Goal: Transaction & Acquisition: Book appointment/travel/reservation

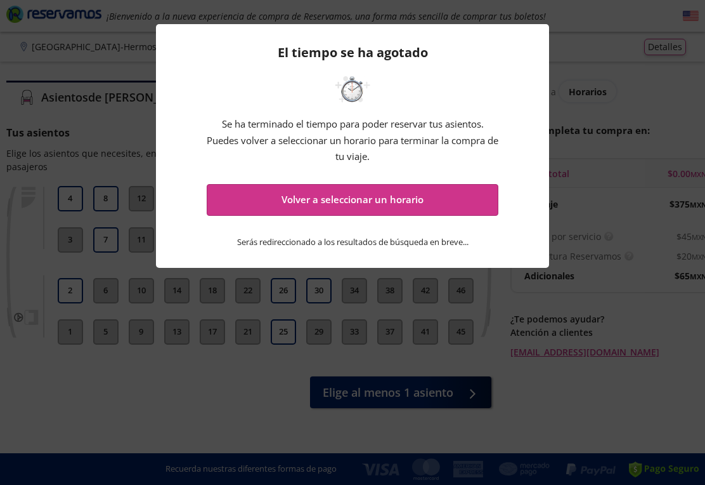
click at [615, 29] on div "El tiempo se ha agotado Se ha terminado el tiempo para poder reservar tus asien…" at bounding box center [352, 242] width 705 height 485
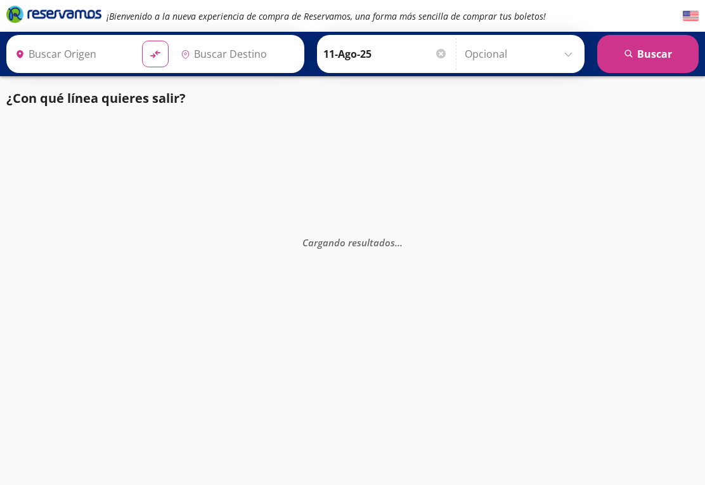
scroll to position [20, 0]
type input "[GEOGRAPHIC_DATA], [GEOGRAPHIC_DATA]"
type input "Hermosillo, [GEOGRAPHIC_DATA]"
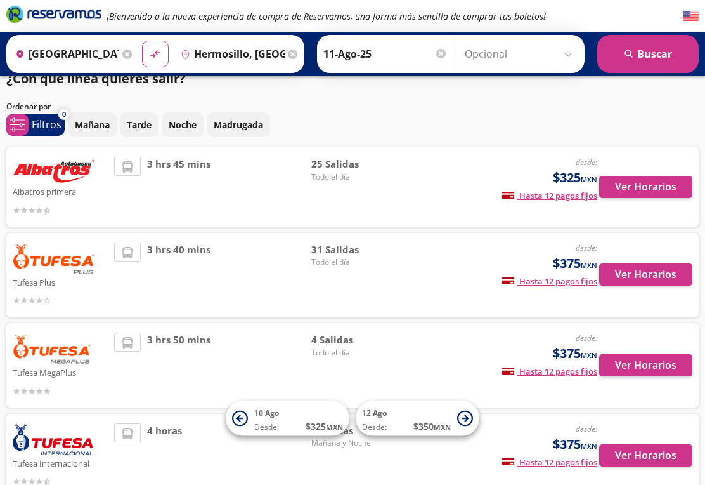
click at [642, 185] on button "Ver Horarios" at bounding box center [645, 187] width 93 height 22
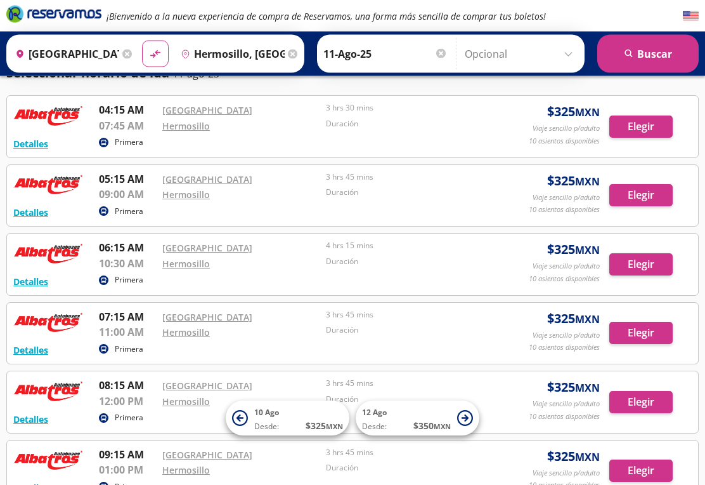
scroll to position [51, 0]
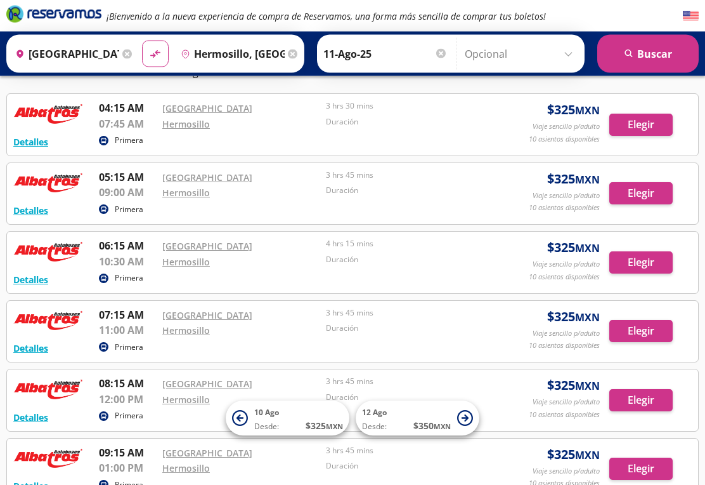
click at [632, 327] on button "Elegir" at bounding box center [641, 331] width 63 height 22
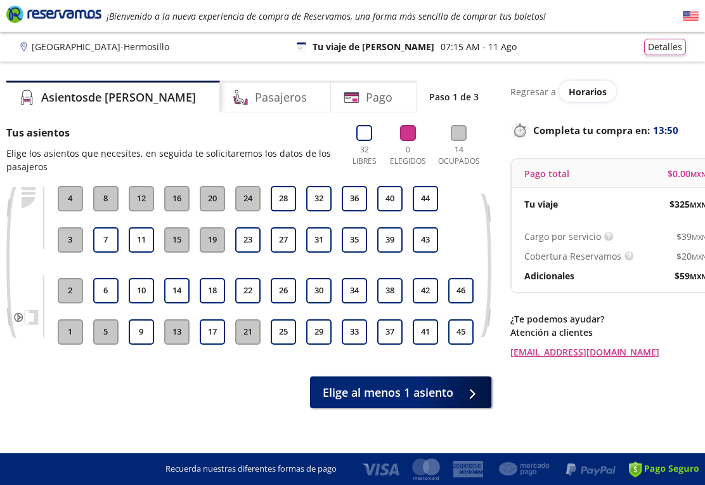
click at [281, 197] on button "28" at bounding box center [283, 198] width 25 height 25
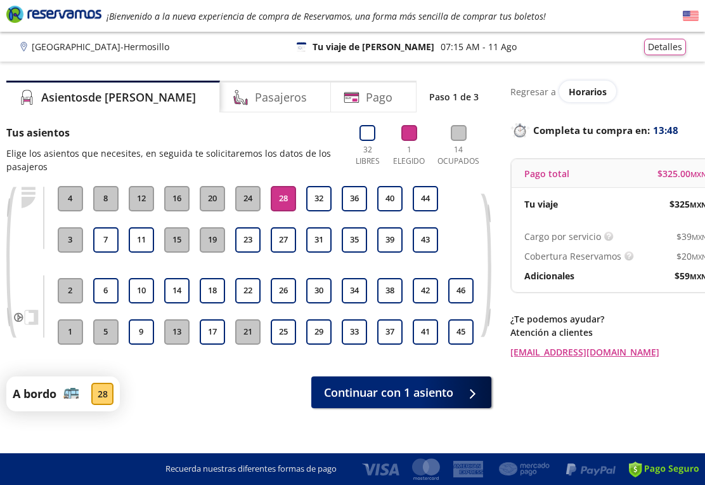
click at [392, 393] on span "Continuar con 1 asiento" at bounding box center [388, 392] width 129 height 17
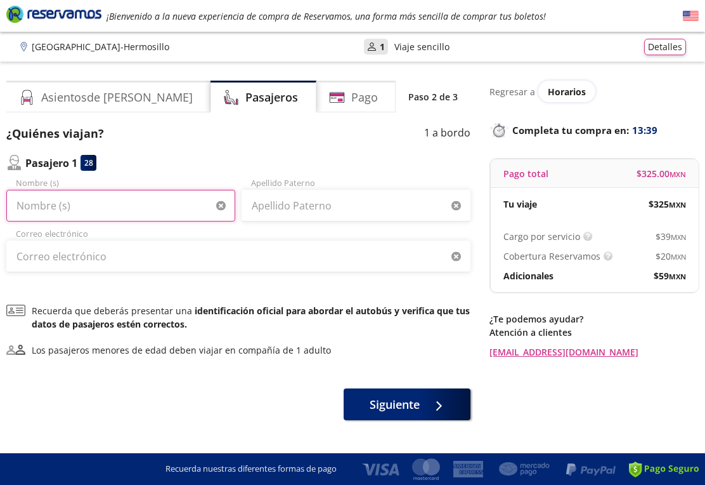
click at [27, 215] on input "Nombre (s)" at bounding box center [120, 206] width 229 height 32
type input "[PERSON_NAME]"
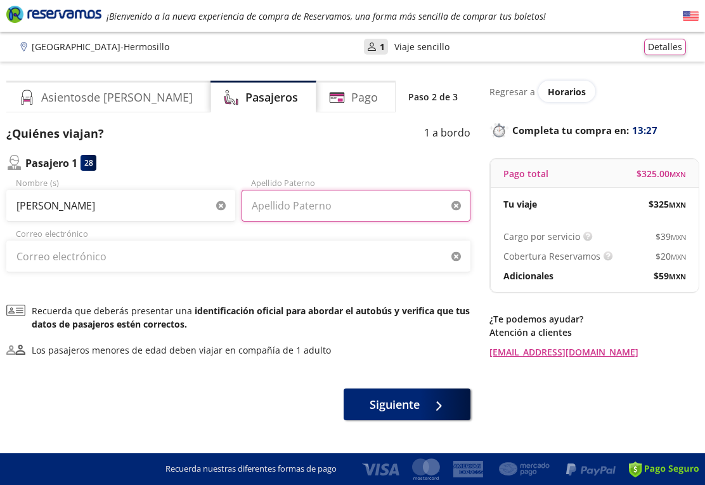
click at [268, 207] on input "Apellido Paterno" at bounding box center [356, 206] width 229 height 32
type input "[PERSON_NAME]"
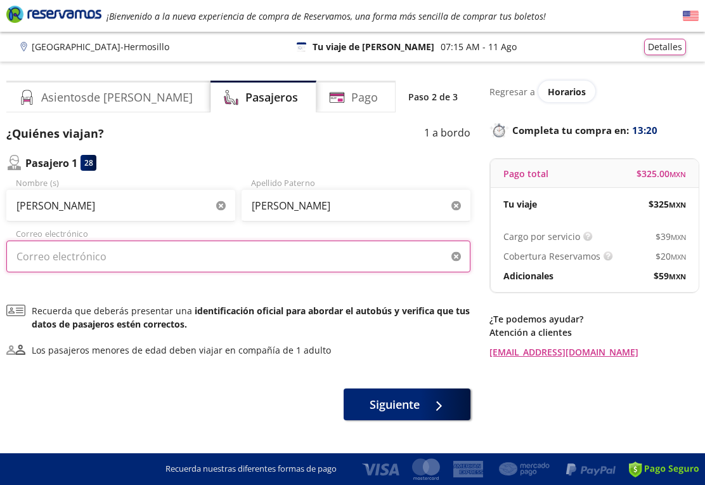
click at [25, 261] on input "Correo electrónico" at bounding box center [238, 256] width 464 height 32
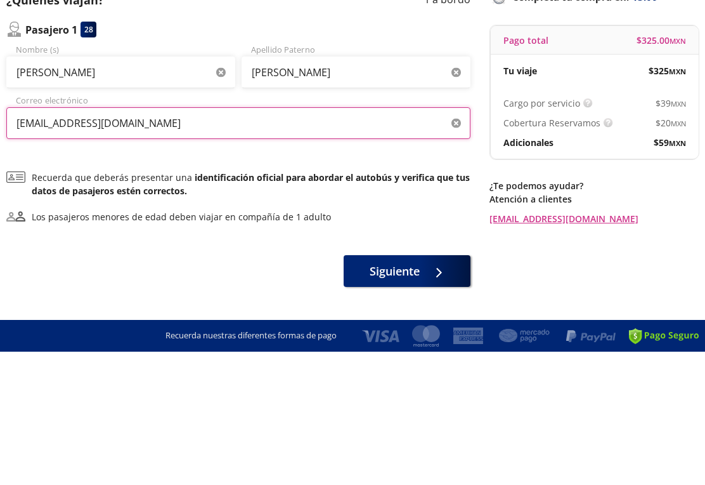
type input "[EMAIL_ADDRESS][DOMAIN_NAME]"
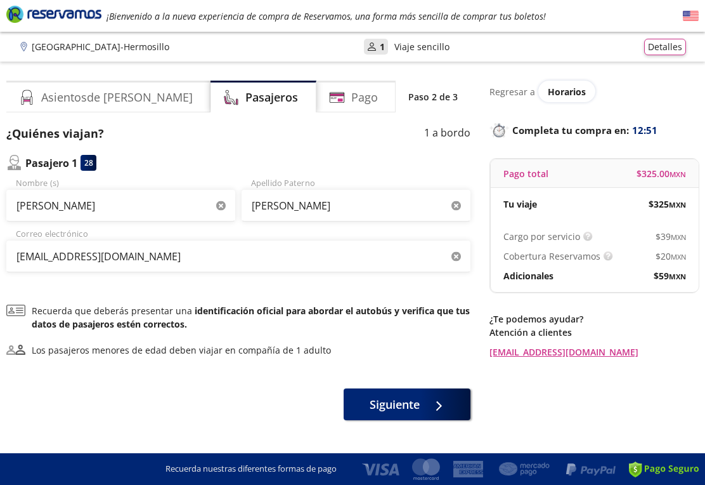
click at [406, 400] on span "Siguiente" at bounding box center [395, 404] width 50 height 17
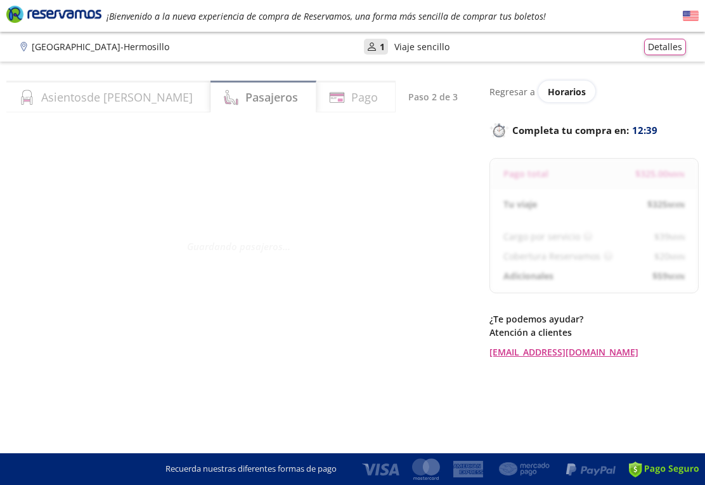
select select "MX"
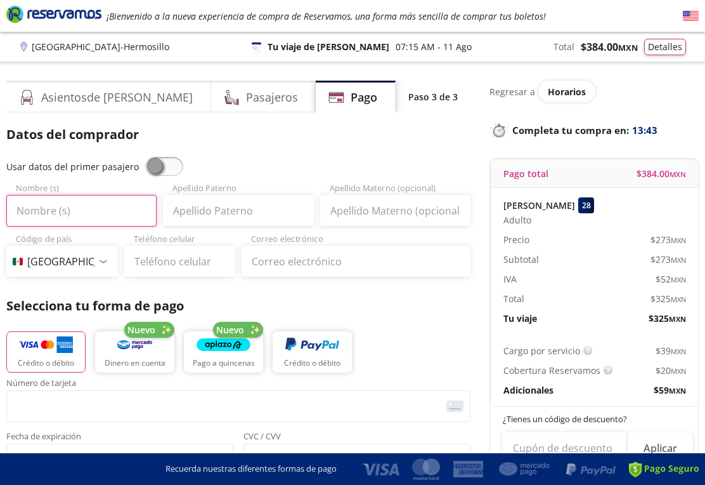
click at [24, 212] on input "Nombre (s)" at bounding box center [81, 211] width 150 height 32
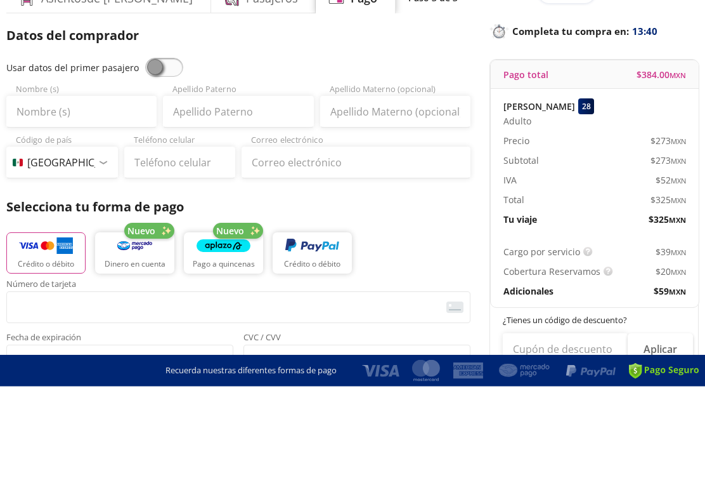
click at [173, 157] on span at bounding box center [164, 166] width 38 height 19
click at [145, 157] on input "checkbox" at bounding box center [145, 157] width 0 height 0
type input "[PERSON_NAME]"
type input "[EMAIL_ADDRESS][DOMAIN_NAME]"
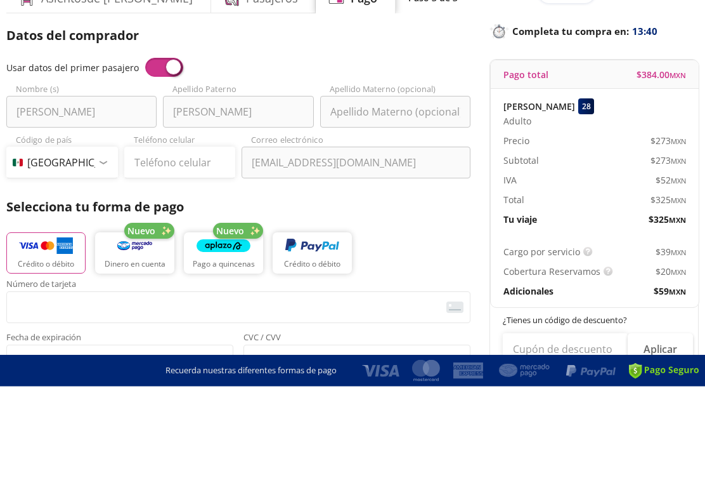
scroll to position [99, 0]
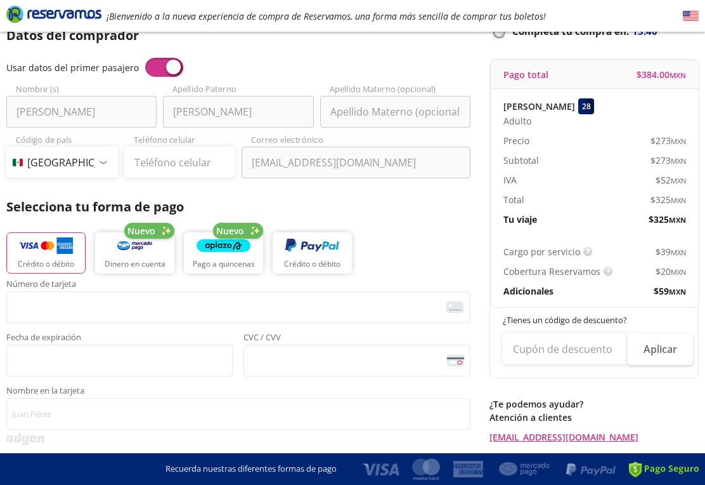
click at [162, 71] on span at bounding box center [164, 67] width 38 height 19
click at [145, 58] on input "checkbox" at bounding box center [145, 58] width 0 height 0
click at [171, 70] on span at bounding box center [164, 67] width 38 height 19
click at [145, 58] on input "checkbox" at bounding box center [145, 58] width 0 height 0
click at [421, 244] on div "Crédito o débito Nuevo Dinero en cuenta Nuevo Pago a quincenas Crédito o débito" at bounding box center [238, 251] width 464 height 57
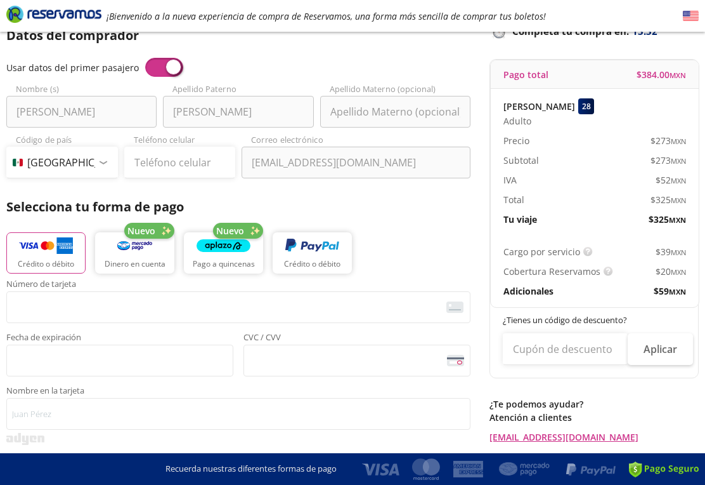
click at [152, 63] on span at bounding box center [164, 67] width 38 height 19
click at [145, 58] on input "checkbox" at bounding box center [145, 58] width 0 height 0
click at [27, 254] on img "button" at bounding box center [46, 245] width 54 height 19
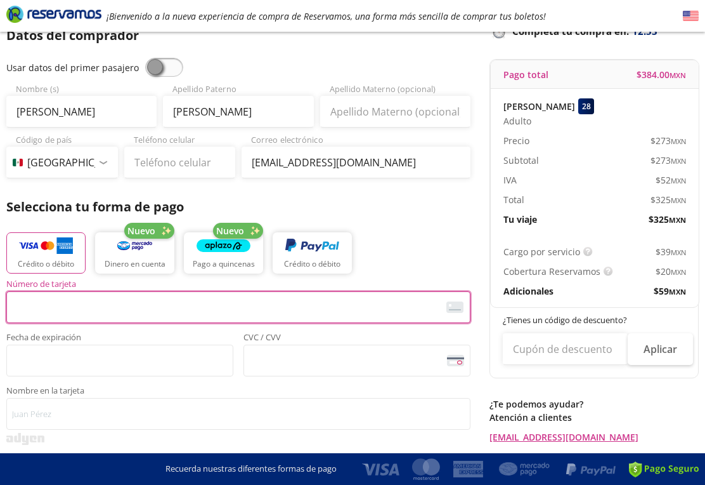
scroll to position [98, 0]
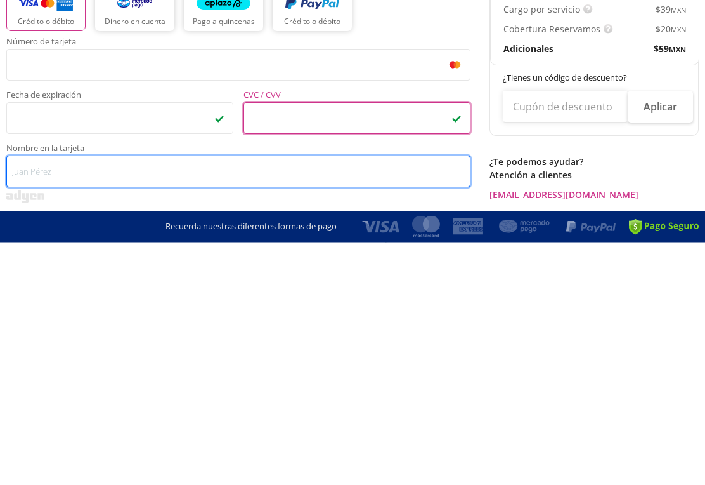
click at [38, 398] on input "Nombre en la tarjeta" at bounding box center [238, 414] width 464 height 32
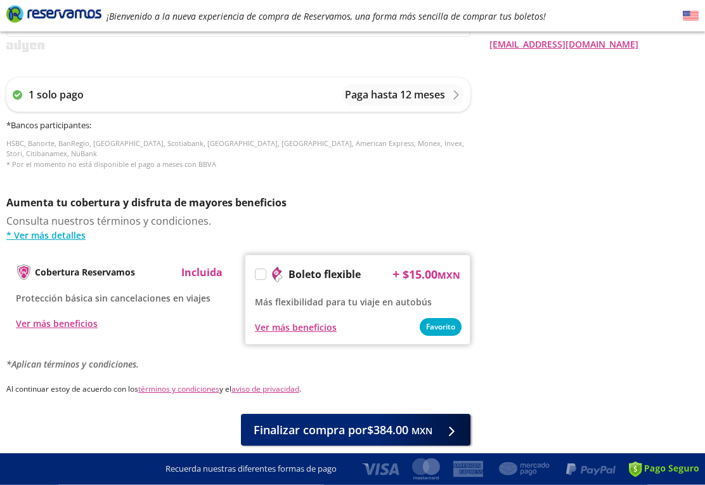
scroll to position [510, 0]
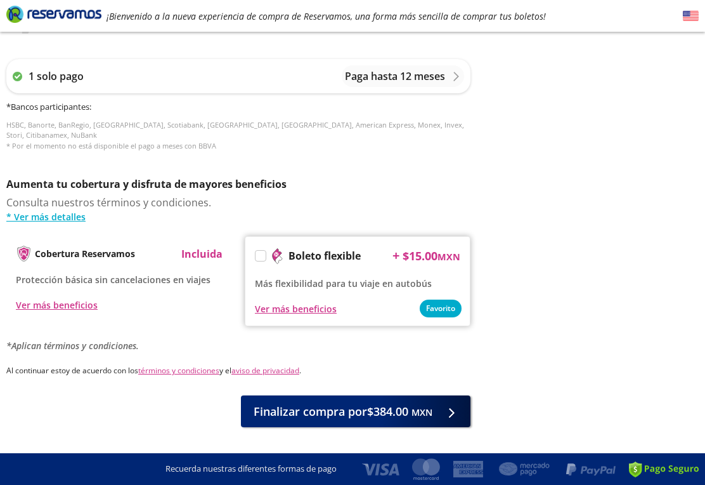
type input "[PERSON_NAME]"
click at [377, 403] on span "Finalizar compra por $384.00 MXN" at bounding box center [343, 411] width 179 height 17
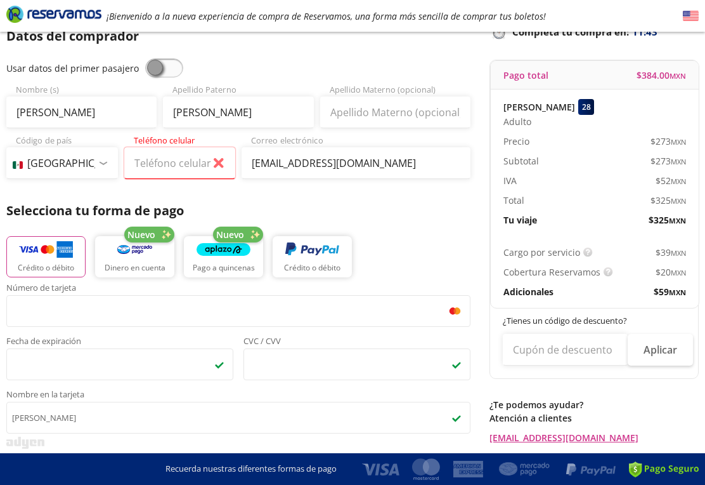
scroll to position [95, 0]
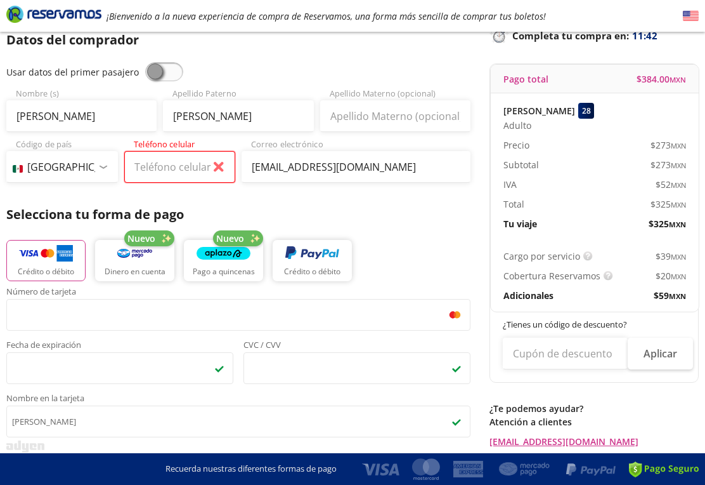
click at [222, 167] on input "Teléfono celular" at bounding box center [180, 167] width 112 height 32
type input "662 120 0233"
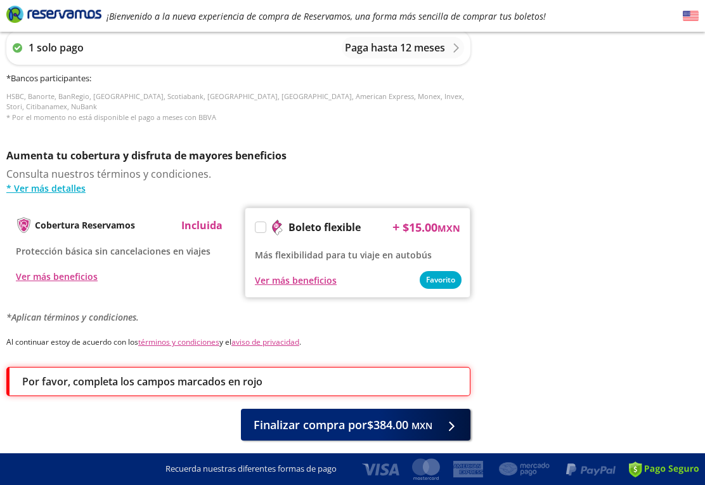
scroll to position [552, 0]
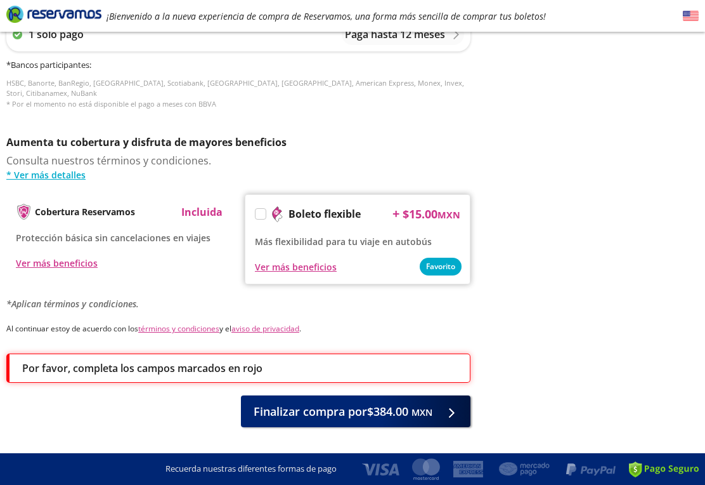
click at [345, 403] on span "Finalizar compra por $384.00 MXN" at bounding box center [343, 411] width 179 height 17
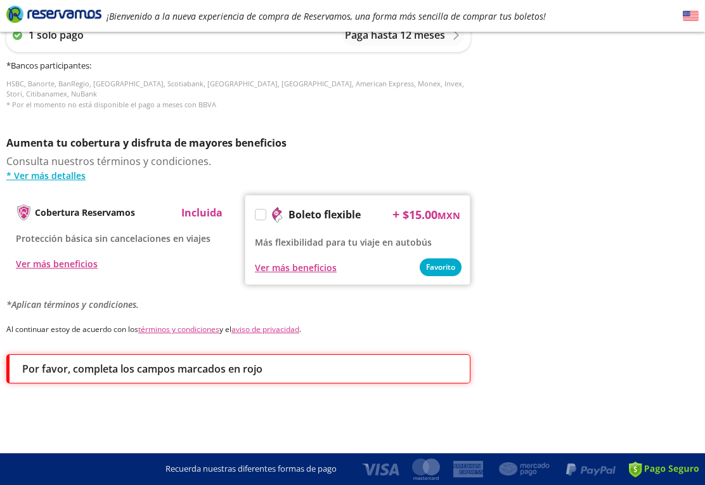
scroll to position [0, 0]
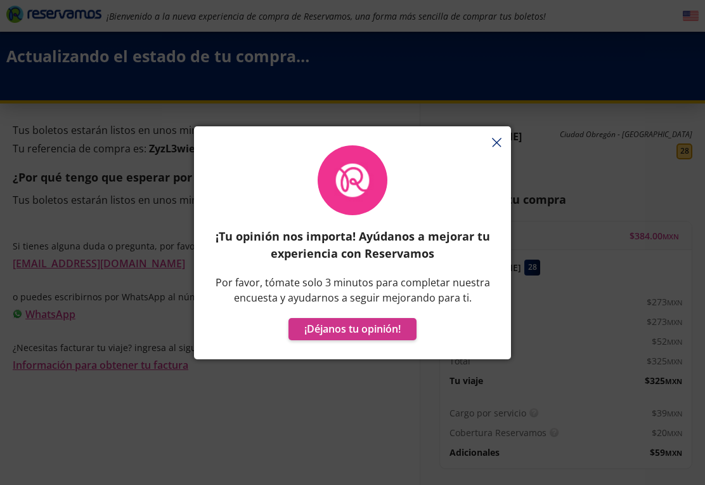
click at [499, 139] on div at bounding box center [352, 132] width 317 height 13
click at [495, 147] on button "button" at bounding box center [497, 143] width 10 height 15
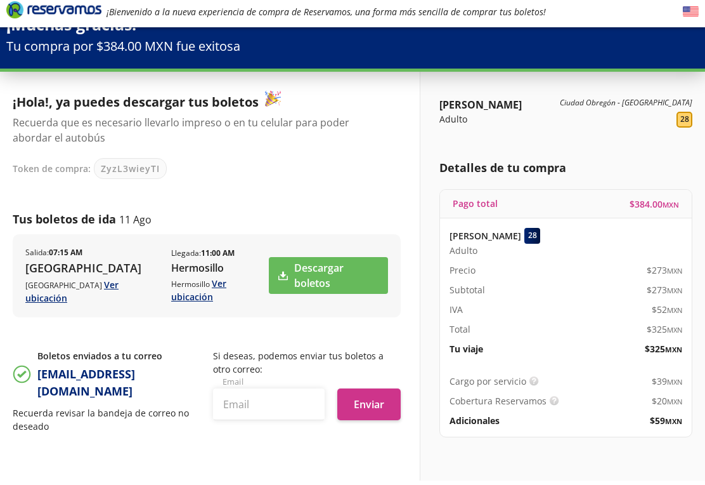
scroll to position [28, 0]
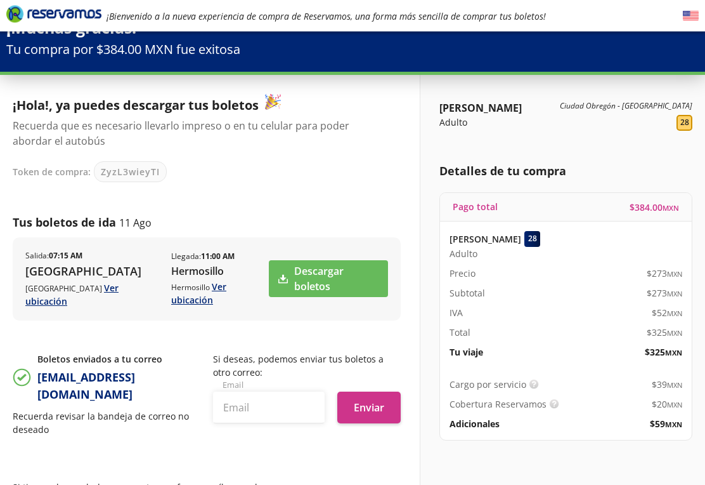
click at [321, 268] on link "Descargar boletos" at bounding box center [328, 279] width 119 height 37
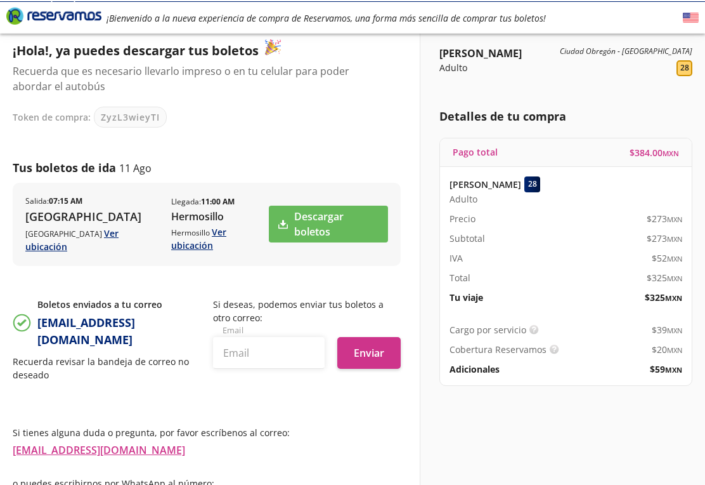
scroll to position [0, 0]
